Goal: Task Accomplishment & Management: Complete application form

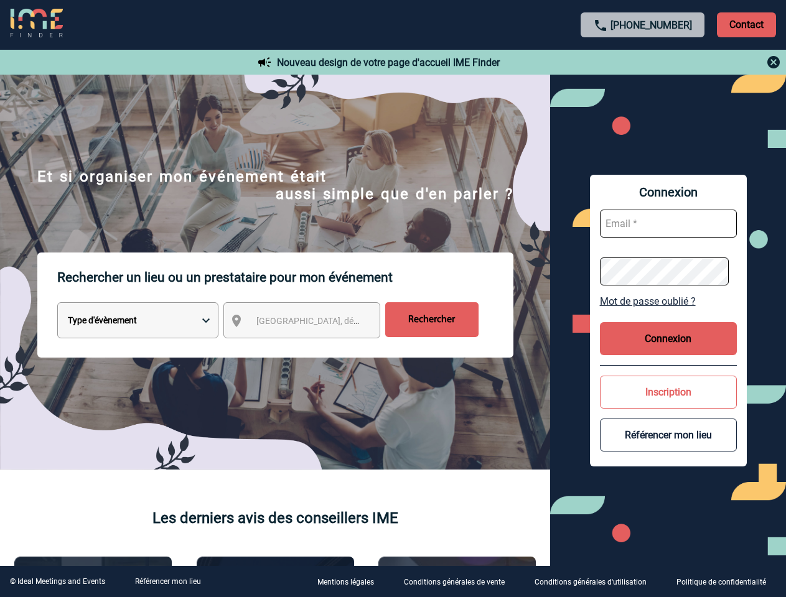
click at [393, 299] on p "Rechercher un lieu ou un prestataire pour mon événement" at bounding box center [285, 278] width 456 height 50
click at [746, 24] on p "Contact" at bounding box center [746, 24] width 59 height 25
click at [643, 62] on div at bounding box center [393, 298] width 786 height 597
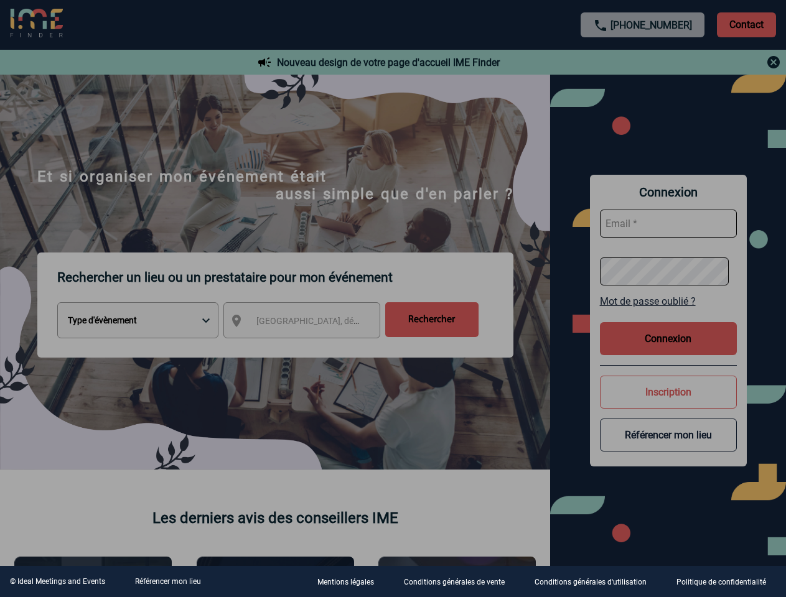
click at [313, 323] on div at bounding box center [393, 298] width 786 height 597
click at [668, 301] on div at bounding box center [393, 298] width 786 height 597
click at [668, 338] on div at bounding box center [393, 298] width 786 height 597
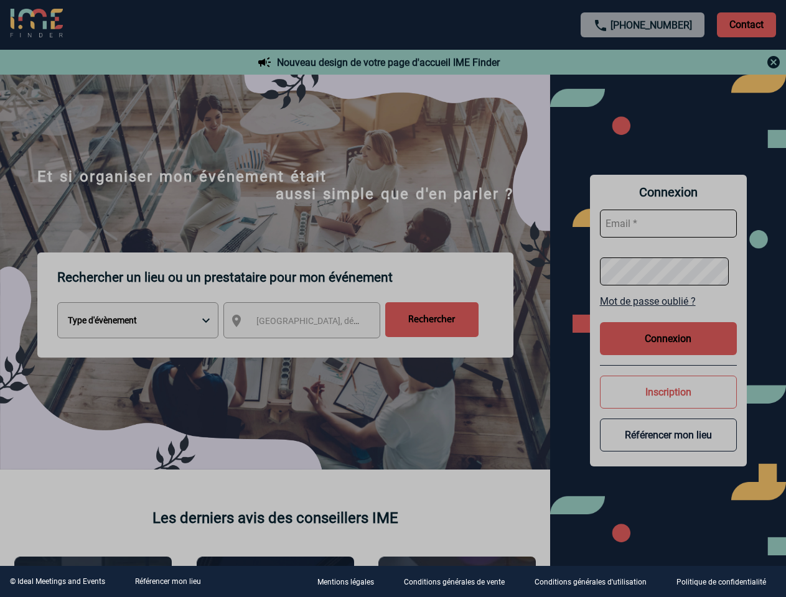
click at [668, 392] on div at bounding box center [393, 298] width 786 height 597
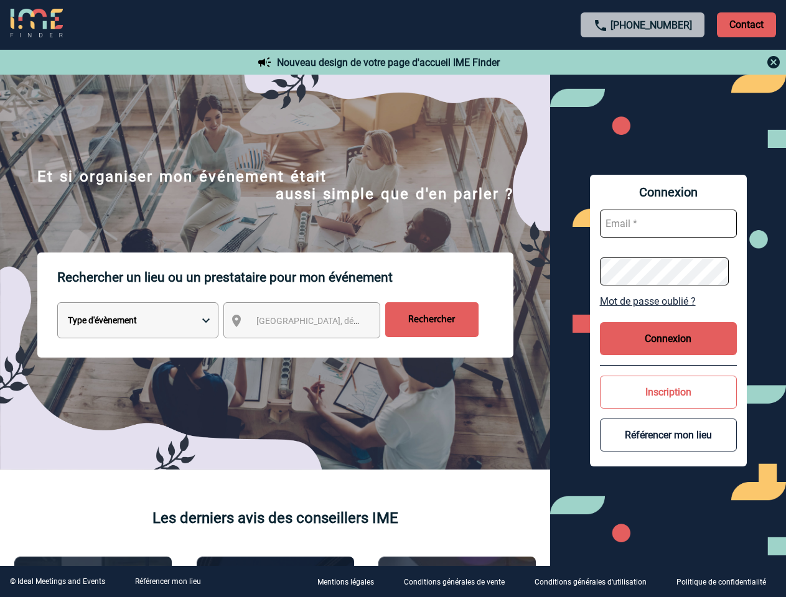
click at [668, 435] on button "Référencer mon lieu" at bounding box center [668, 435] width 137 height 33
click at [167, 582] on link "Référencer mon lieu" at bounding box center [168, 581] width 66 height 9
